Goal: Navigation & Orientation: Find specific page/section

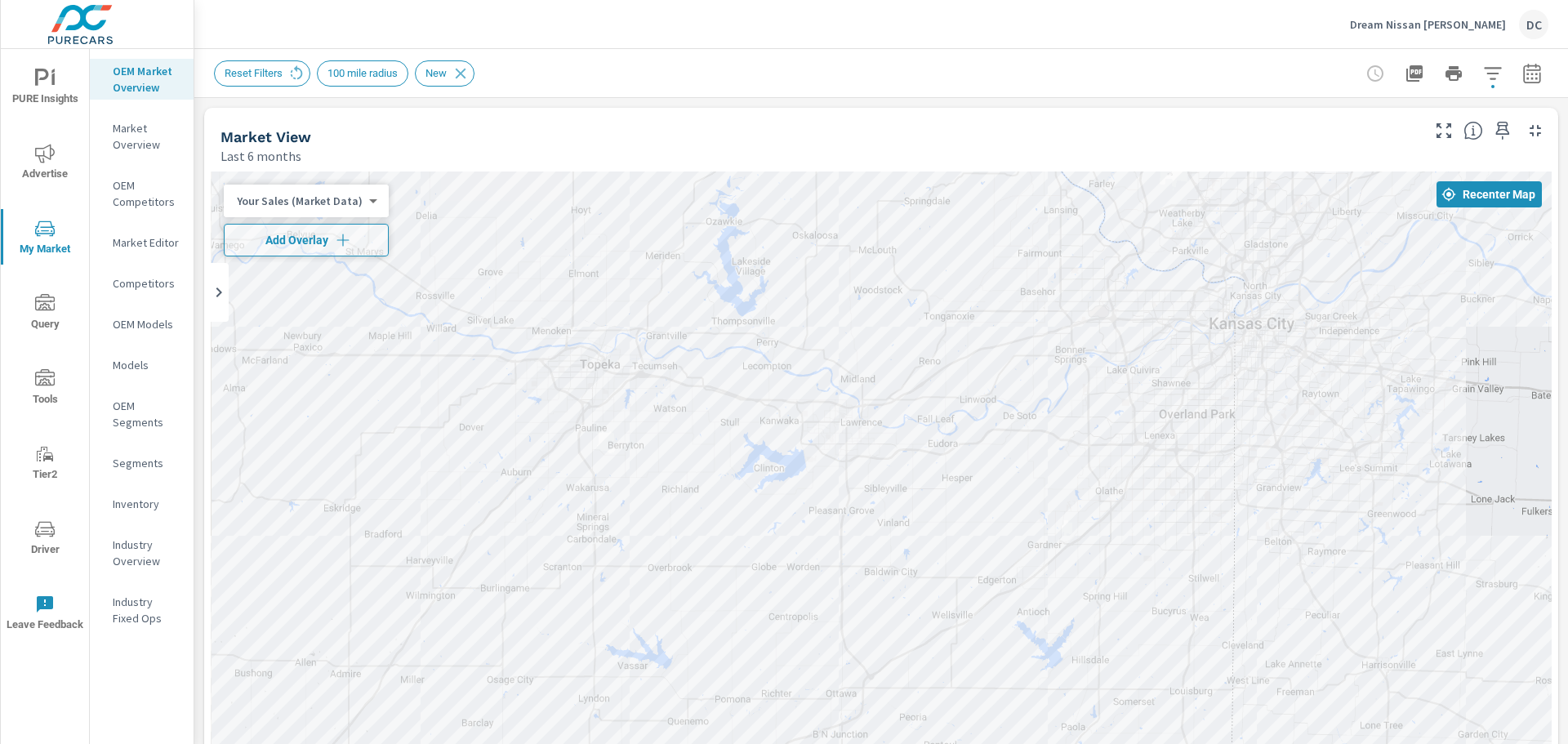
click at [1472, 32] on div "Dream Nissan Lawrence DC" at bounding box center [1449, 24] width 198 height 29
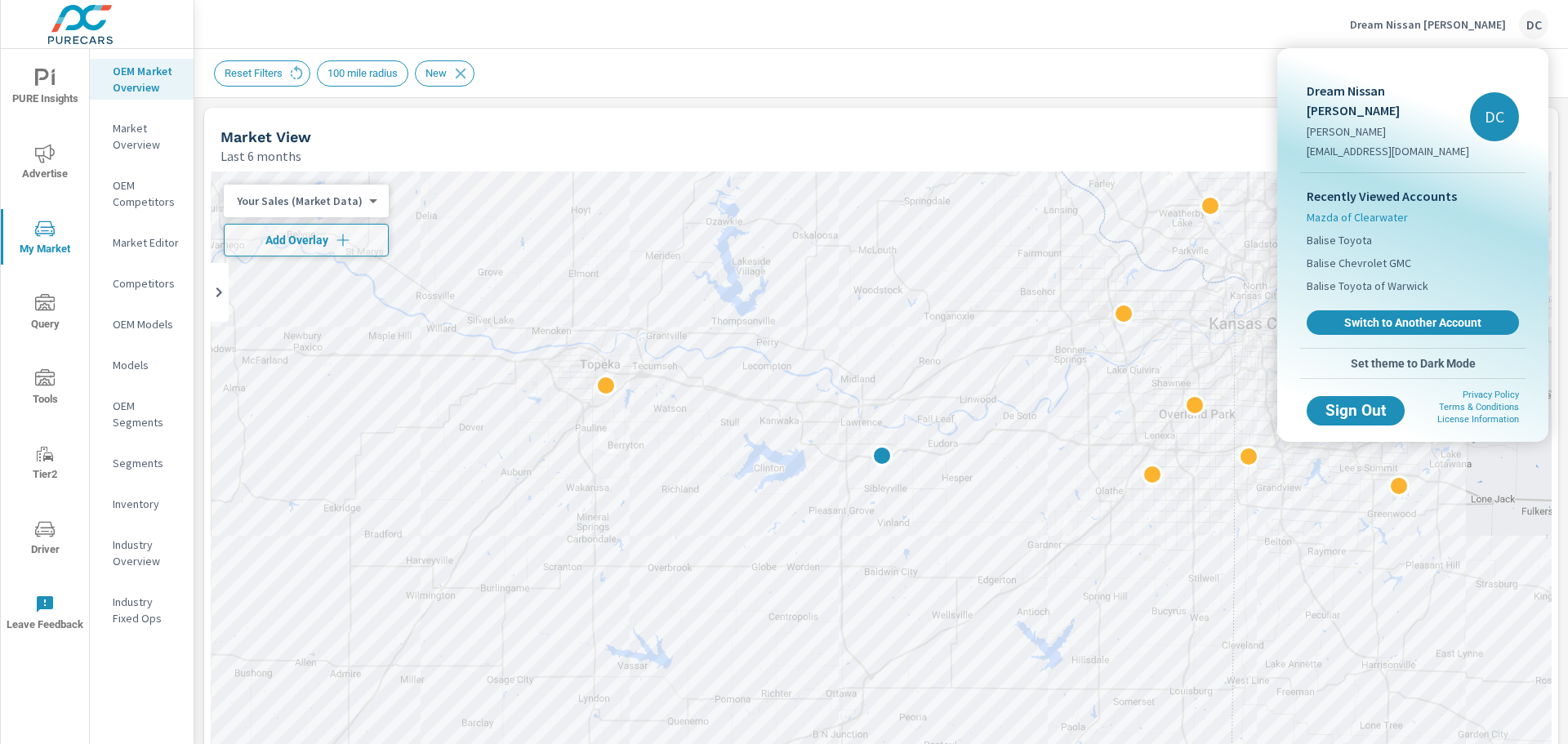
click at [1365, 209] on span "Mazda of Clearwater" at bounding box center [1358, 217] width 101 height 16
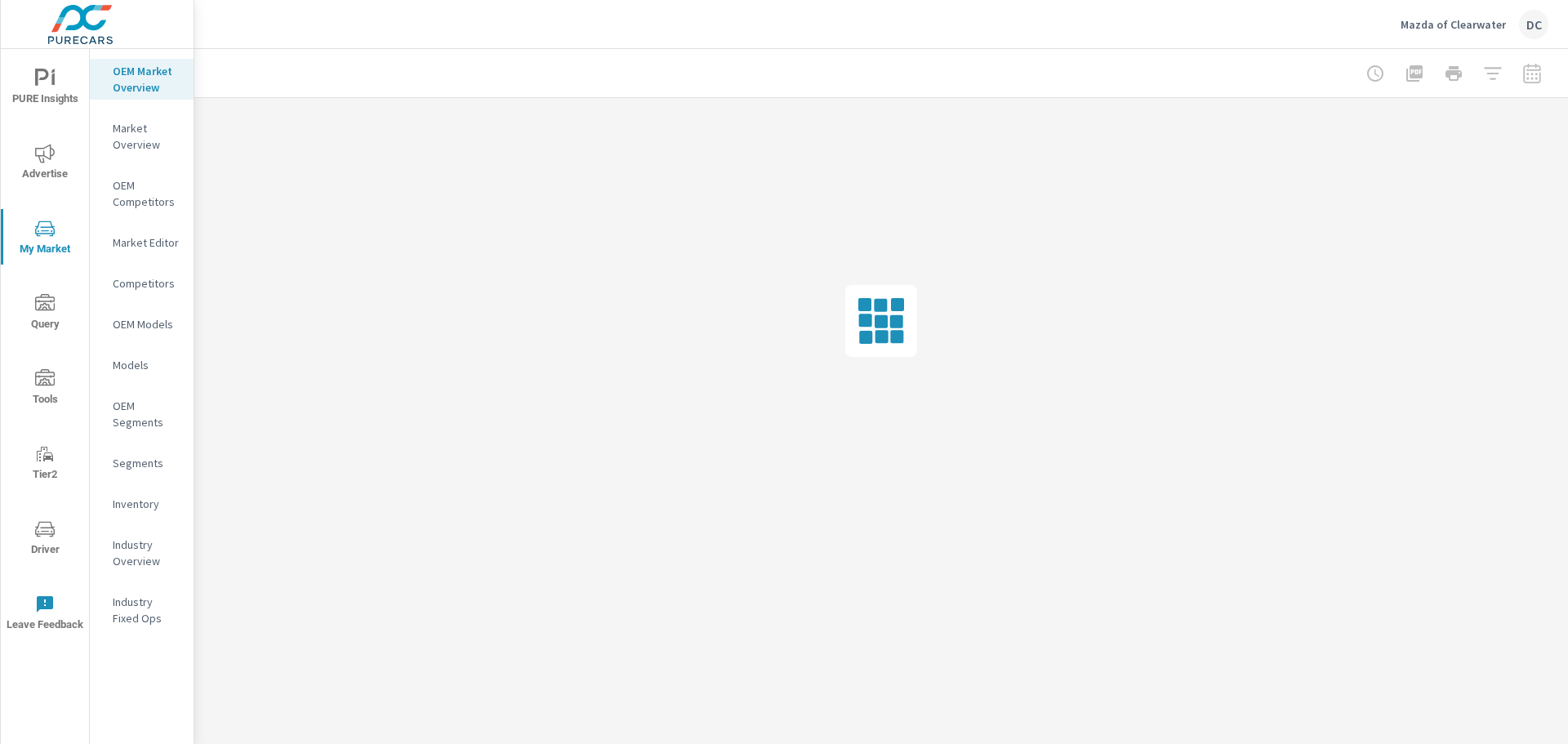
click at [45, 298] on icon "nav menu" at bounding box center [45, 304] width 20 height 20
click at [50, 536] on icon "nav menu" at bounding box center [45, 530] width 20 height 20
